Goal: Check status

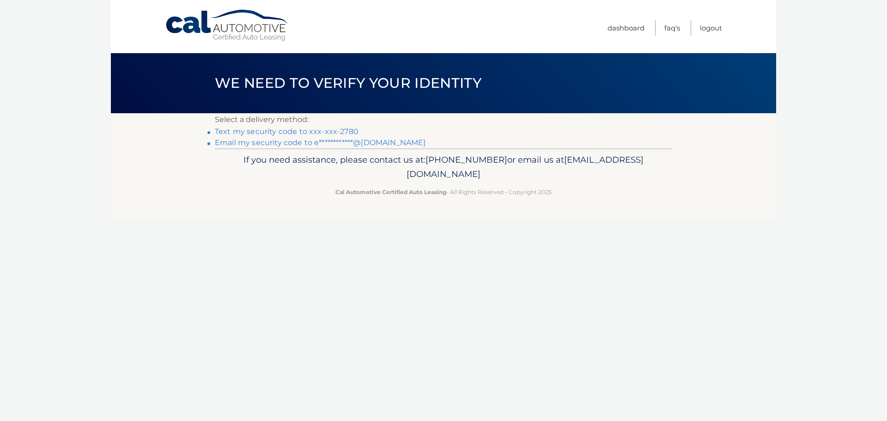
click at [320, 133] on link "Text my security code to xxx-xxx-2780" at bounding box center [287, 131] width 144 height 9
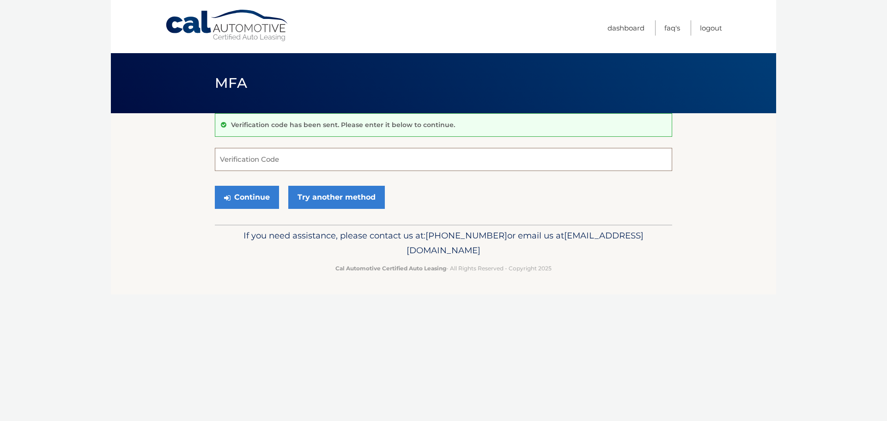
click at [332, 153] on input "Verification Code" at bounding box center [443, 159] width 457 height 23
type input "869918"
click at [215, 186] on button "Continue" at bounding box center [247, 197] width 64 height 23
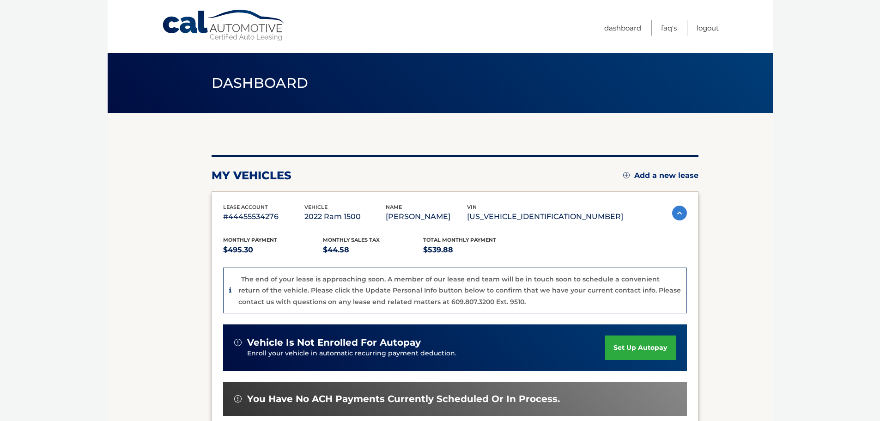
click at [232, 292] on div "The end of your lease is approaching soon. A member of our lease end team will …" at bounding box center [457, 291] width 450 height 34
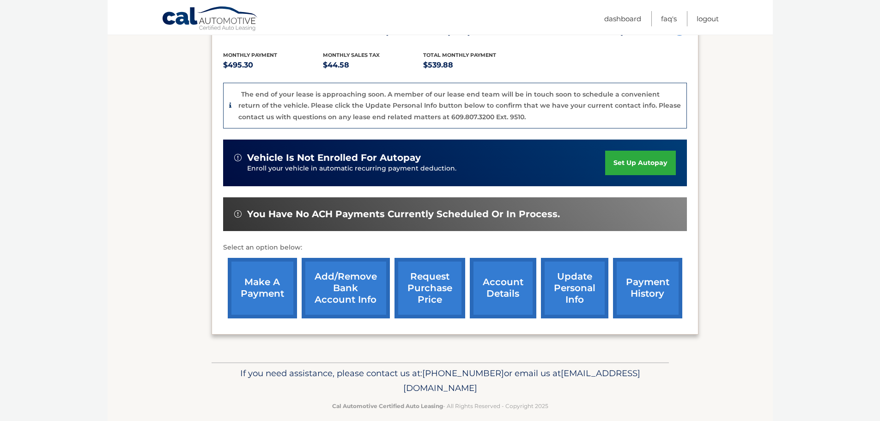
scroll to position [196, 0]
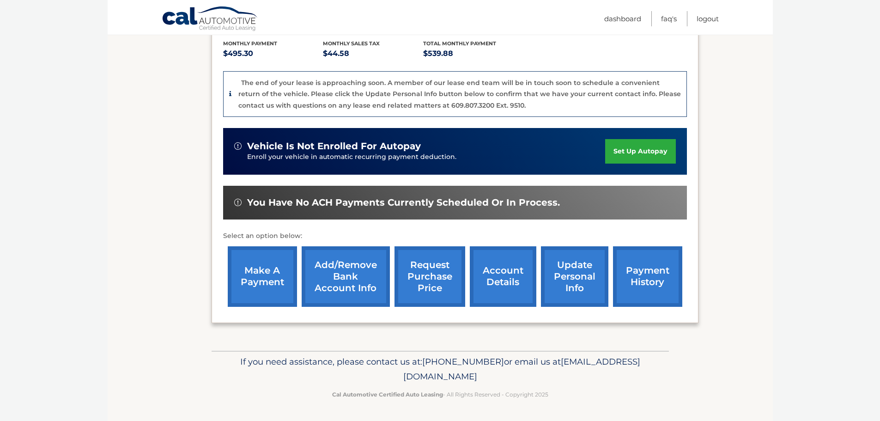
click at [489, 268] on link "account details" at bounding box center [503, 276] width 67 height 61
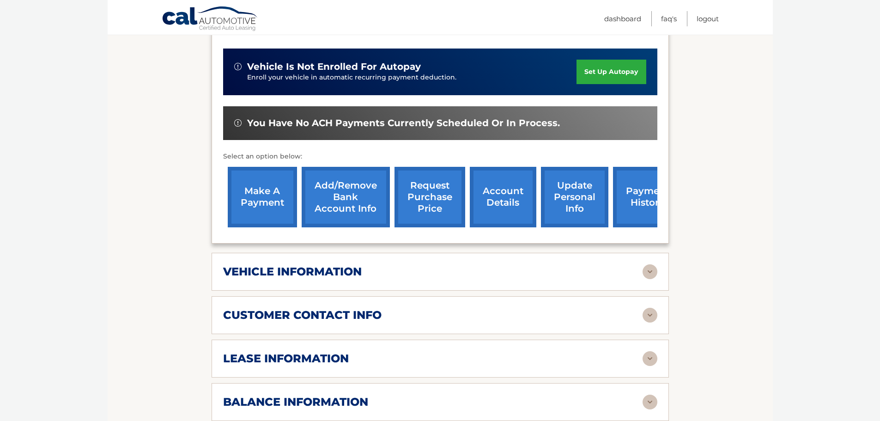
scroll to position [277, 0]
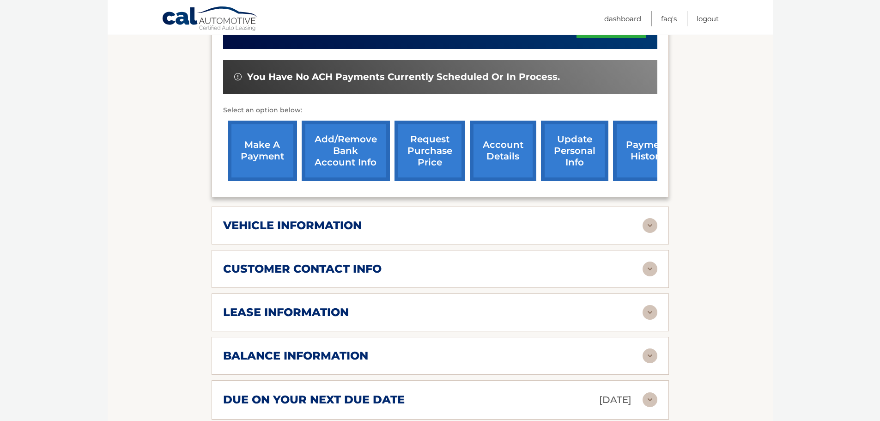
click at [377, 269] on h2 "customer contact info" at bounding box center [302, 269] width 159 height 14
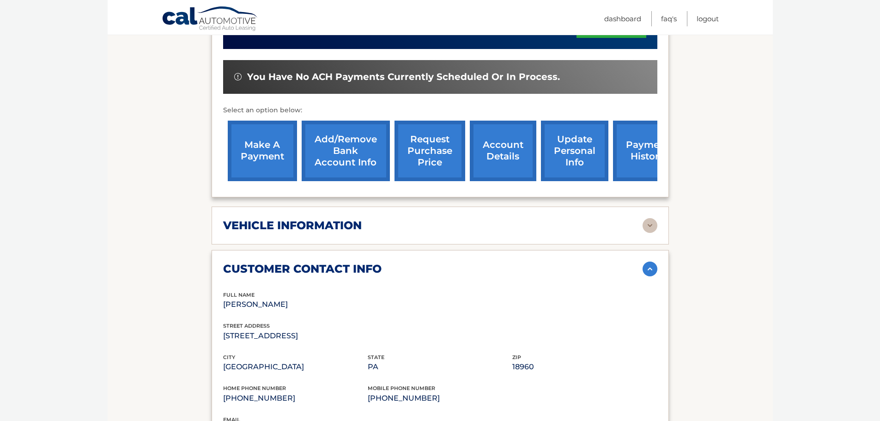
scroll to position [323, 0]
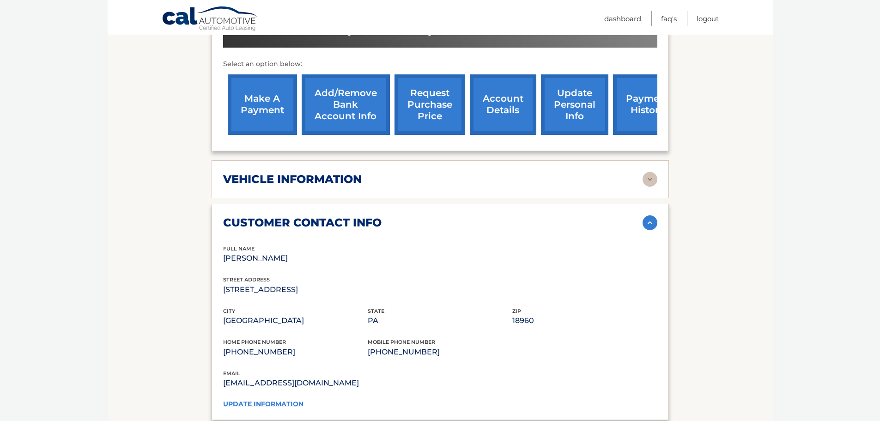
click at [606, 223] on div "customer contact info" at bounding box center [433, 223] width 420 height 14
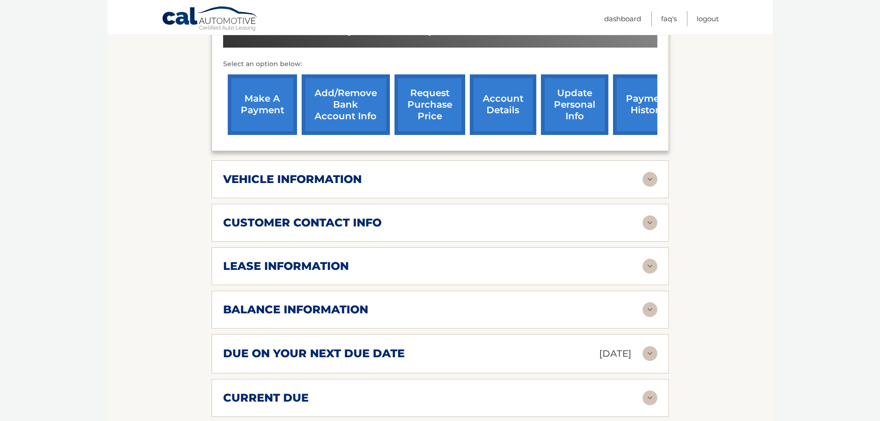
click at [457, 267] on div "lease information" at bounding box center [433, 266] width 420 height 14
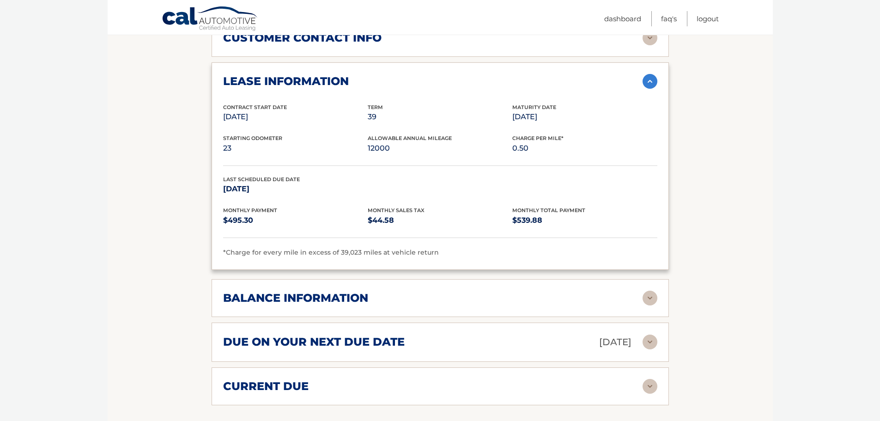
scroll to position [416, 0]
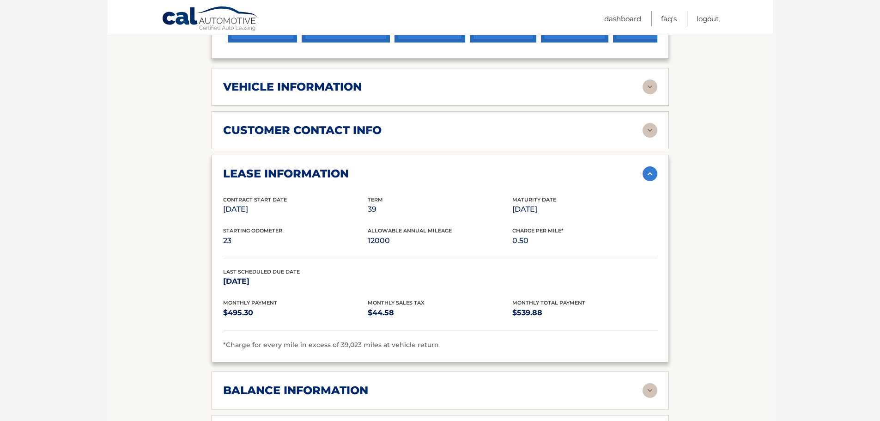
click at [576, 174] on div "lease information" at bounding box center [433, 174] width 420 height 14
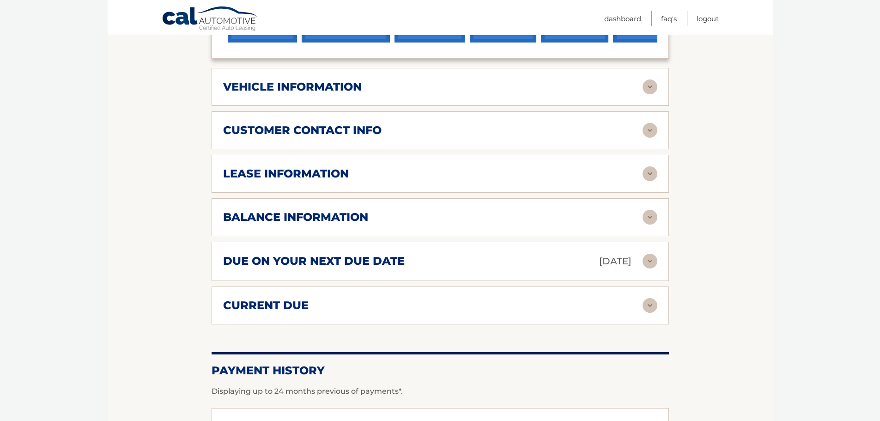
click at [576, 174] on div "lease information" at bounding box center [433, 174] width 420 height 14
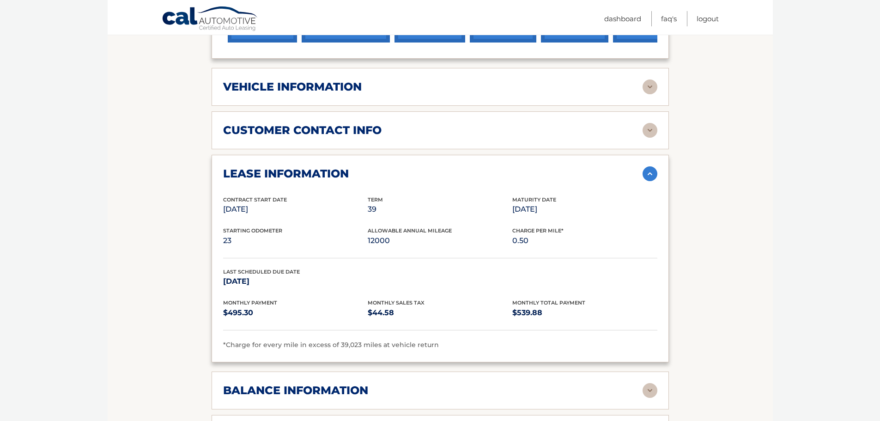
click at [572, 174] on div "lease information" at bounding box center [433, 174] width 420 height 14
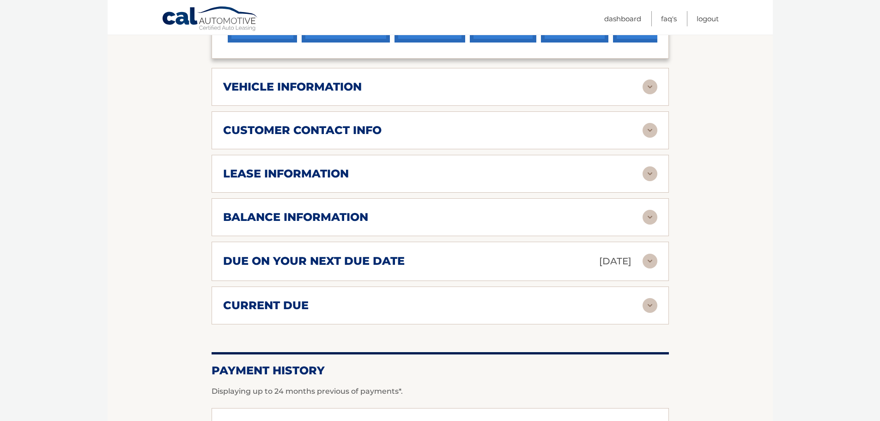
click at [421, 226] on div "balance information Payments Received 37 Payments Remaining 2 Next Payment will…" at bounding box center [440, 217] width 457 height 38
click at [645, 223] on img at bounding box center [650, 217] width 15 height 15
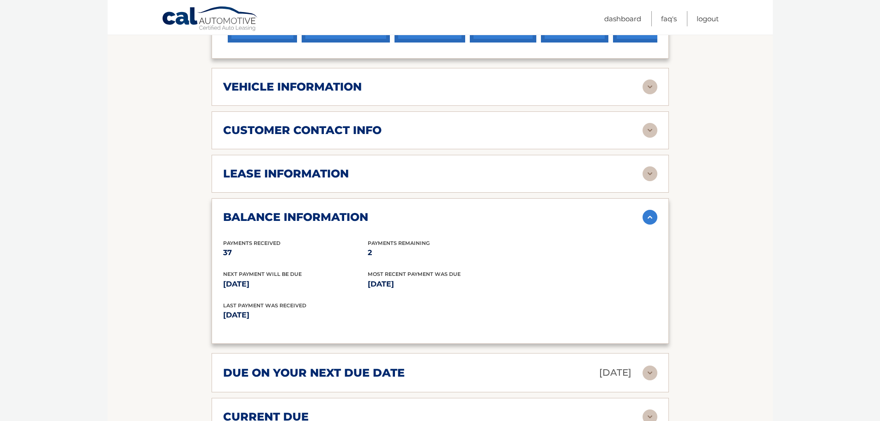
click at [645, 223] on img at bounding box center [650, 217] width 15 height 15
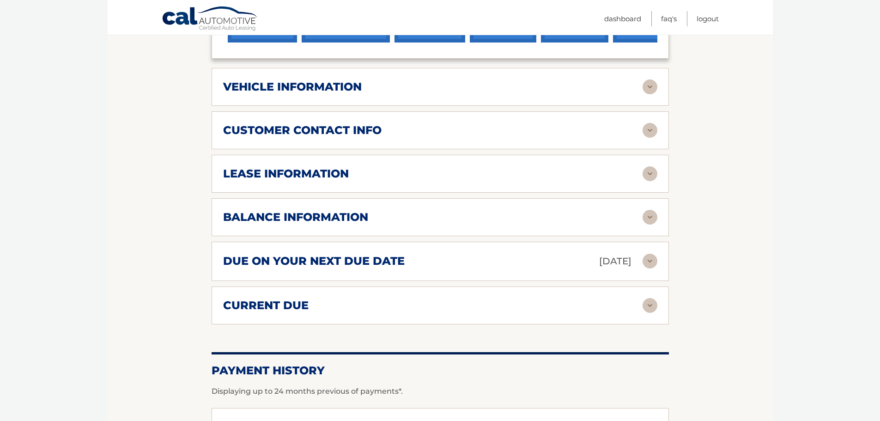
click at [649, 259] on img at bounding box center [650, 261] width 15 height 15
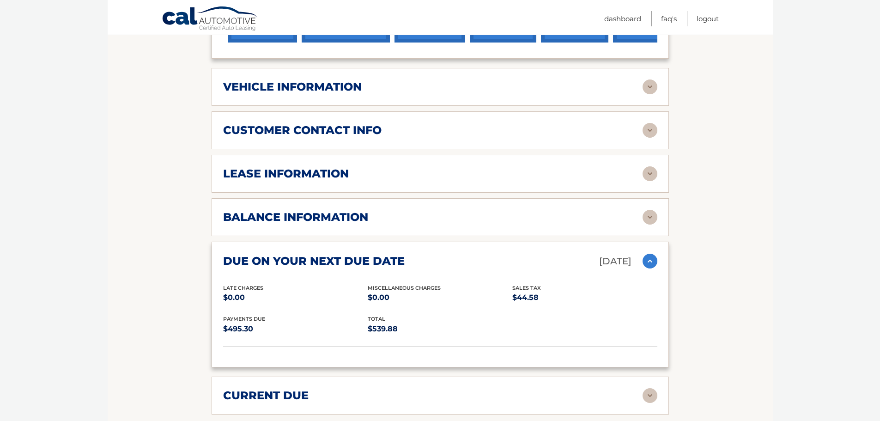
click at [649, 259] on img at bounding box center [650, 261] width 15 height 15
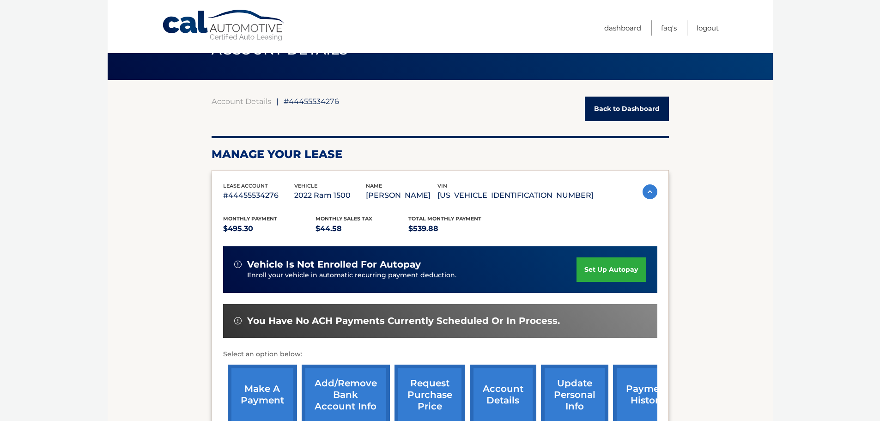
scroll to position [126, 0]
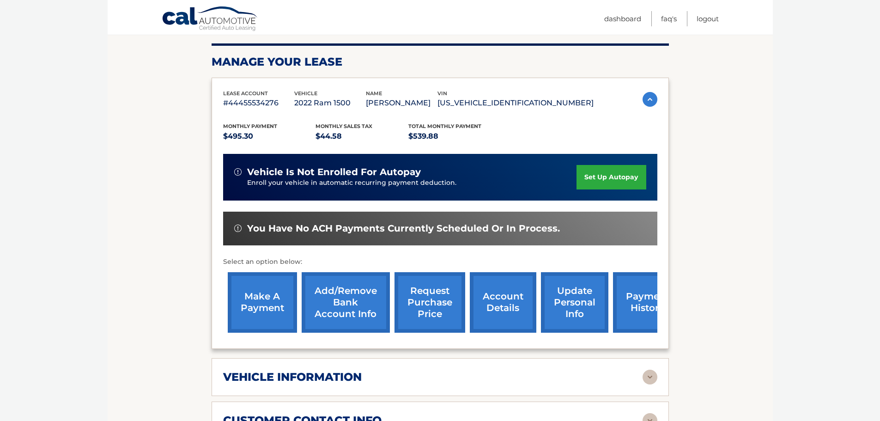
click at [454, 314] on link "request purchase price" at bounding box center [430, 302] width 71 height 61
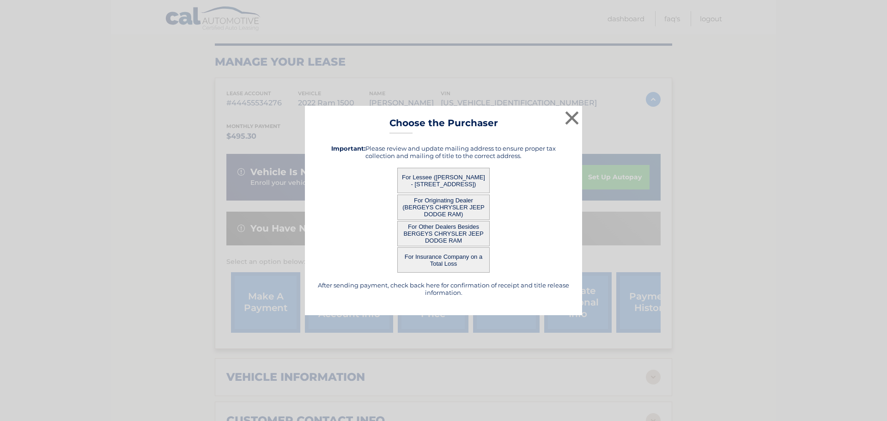
click at [453, 185] on button "For Lessee ([PERSON_NAME] - [STREET_ADDRESS])" at bounding box center [443, 180] width 92 height 25
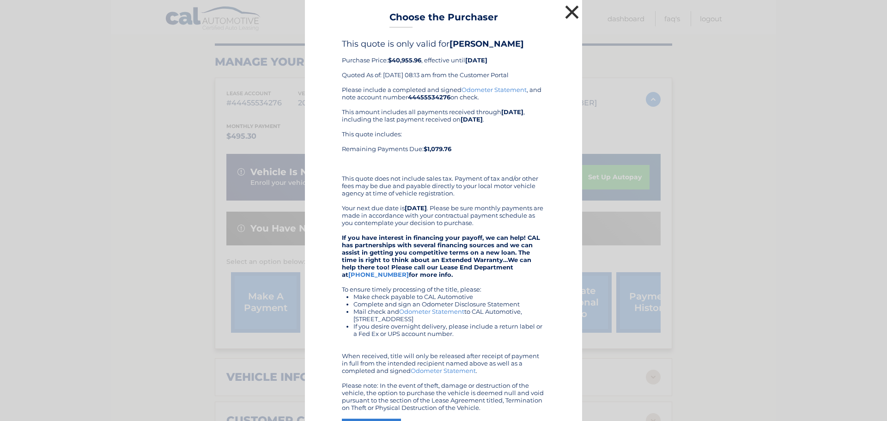
click at [569, 15] on button "×" at bounding box center [572, 12] width 18 height 18
